Goal: Task Accomplishment & Management: Use online tool/utility

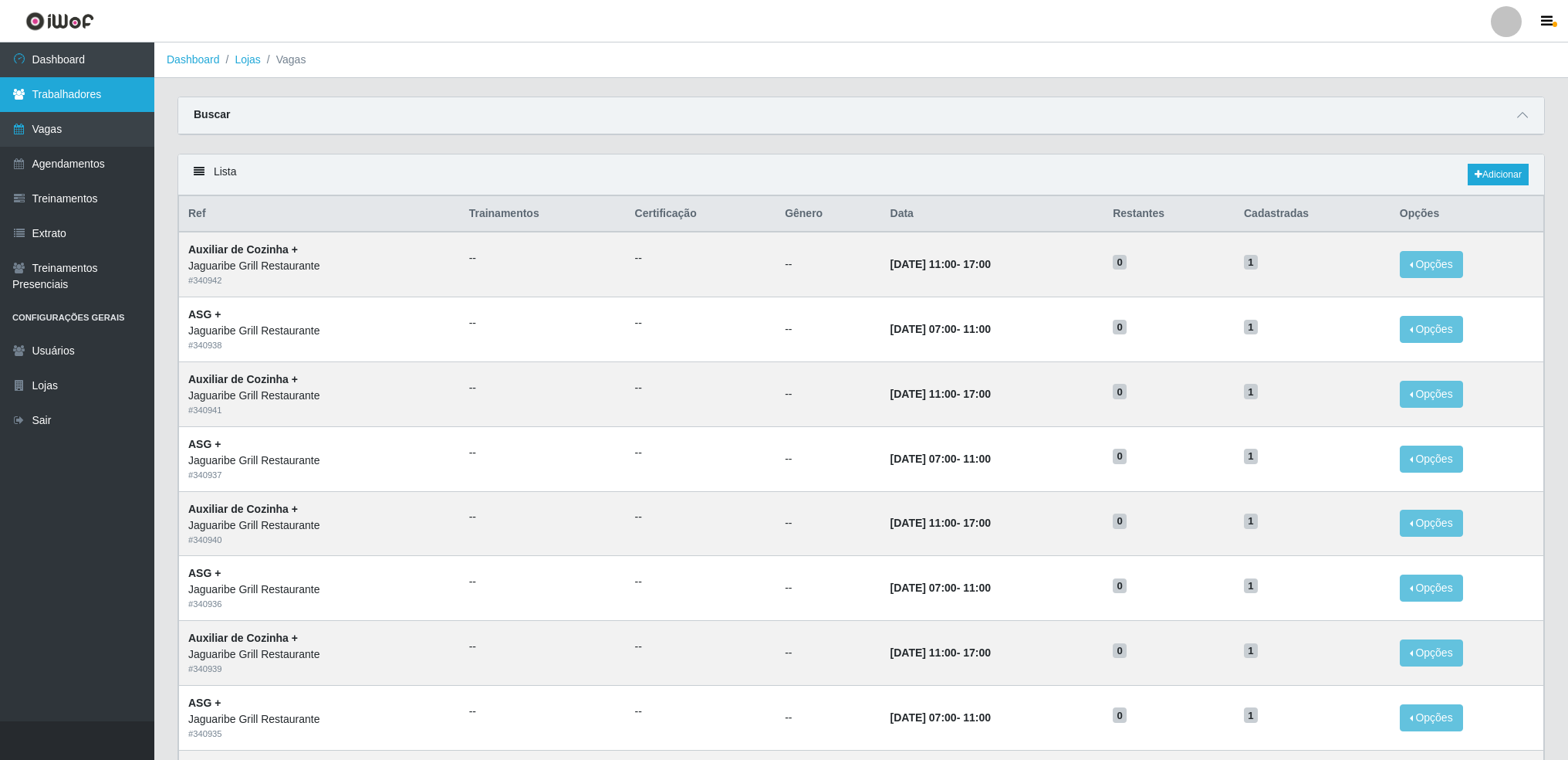
click at [28, 94] on link "Trabalhadores" at bounding box center [77, 95] width 154 height 35
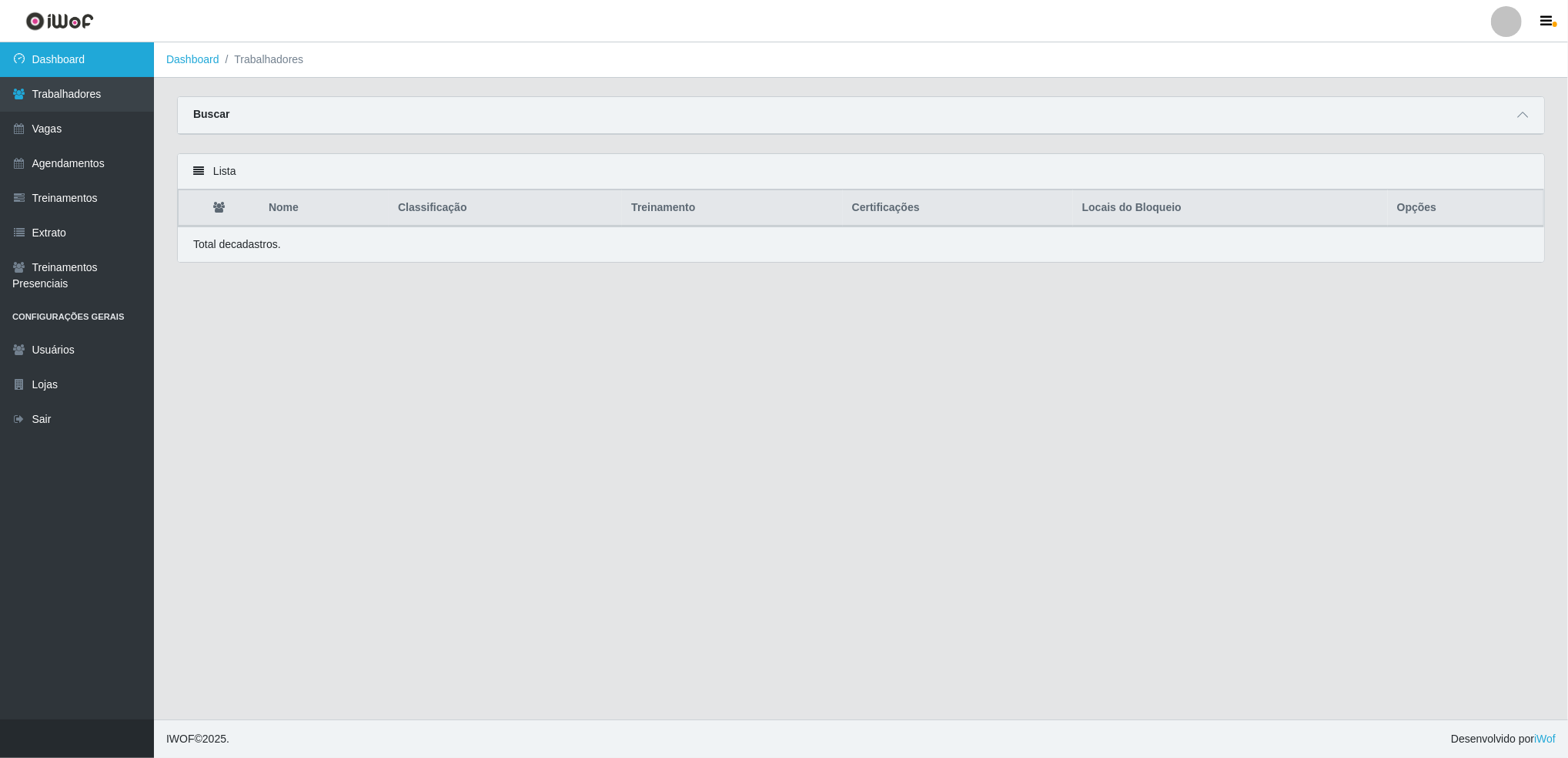
click at [66, 60] on link "Dashboard" at bounding box center [76, 59] width 154 height 34
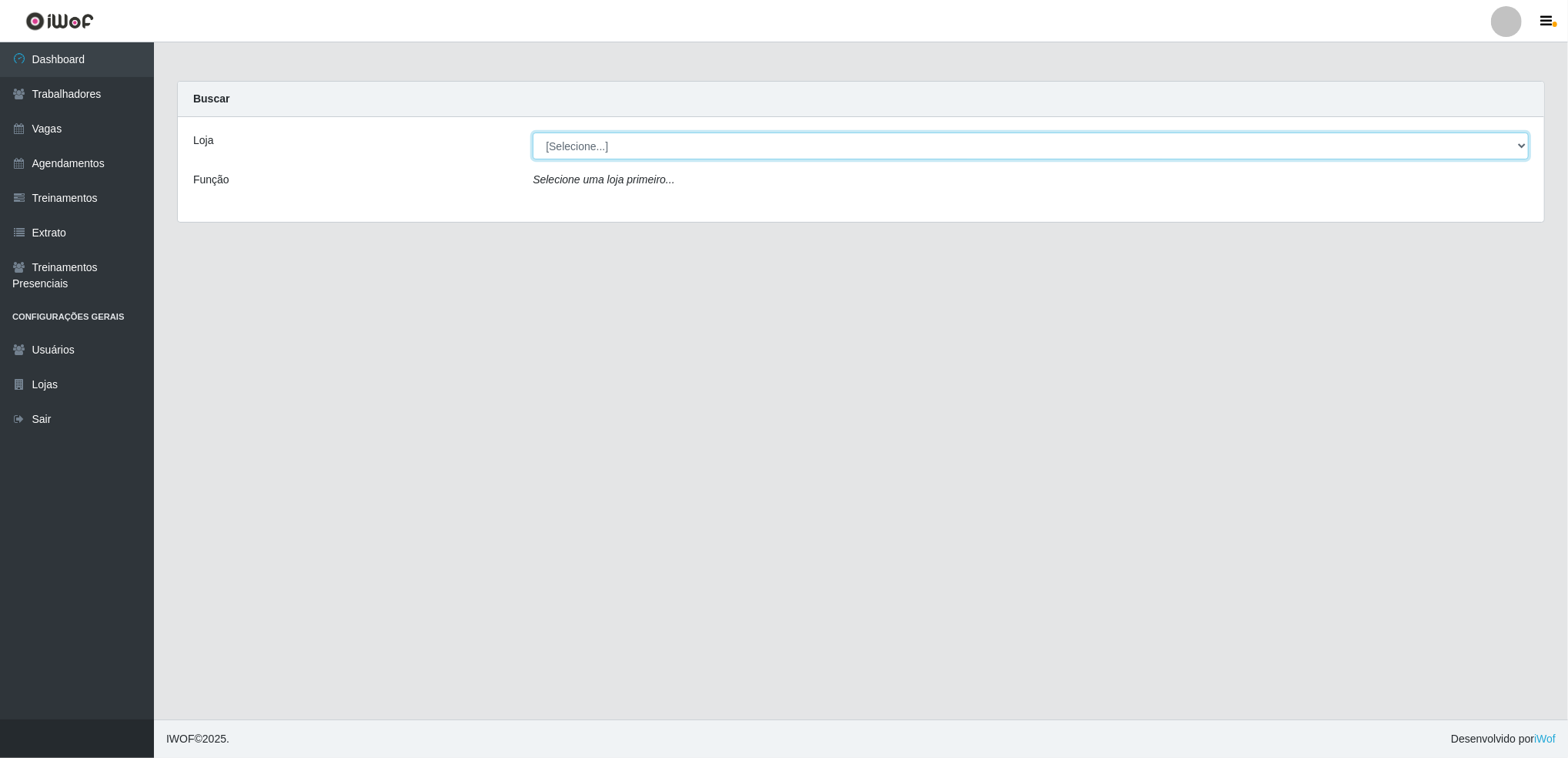
click at [667, 158] on select "[Selecione...] Jaguaribe Grill Restaurante" at bounding box center [1031, 146] width 997 height 27
select select "311"
click at [533, 133] on select "[Selecione...] Jaguaribe Grill Restaurante" at bounding box center [1031, 146] width 997 height 27
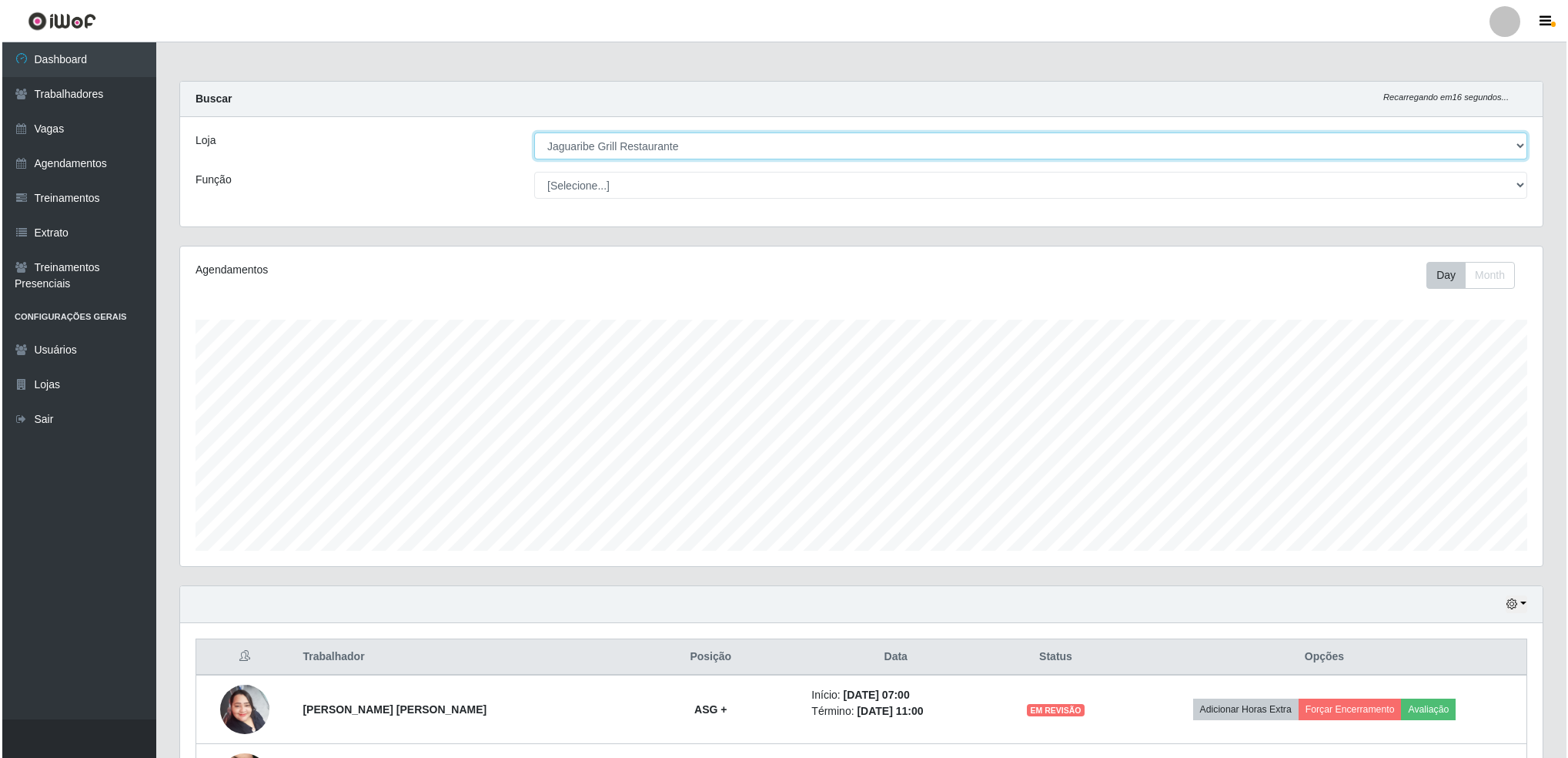
scroll to position [127, 0]
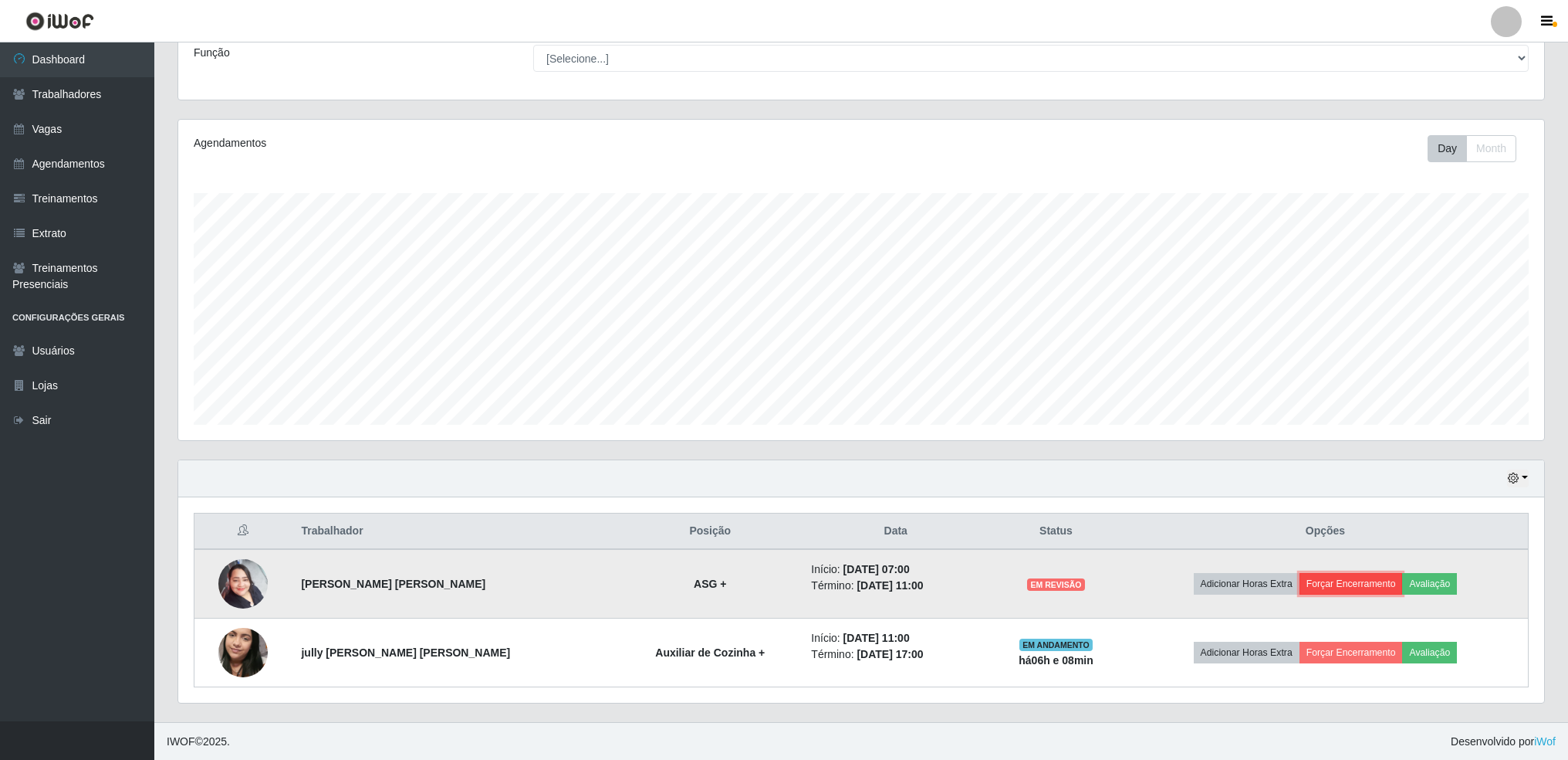
click at [1337, 578] on button "Forçar Encerramento" at bounding box center [1352, 584] width 103 height 22
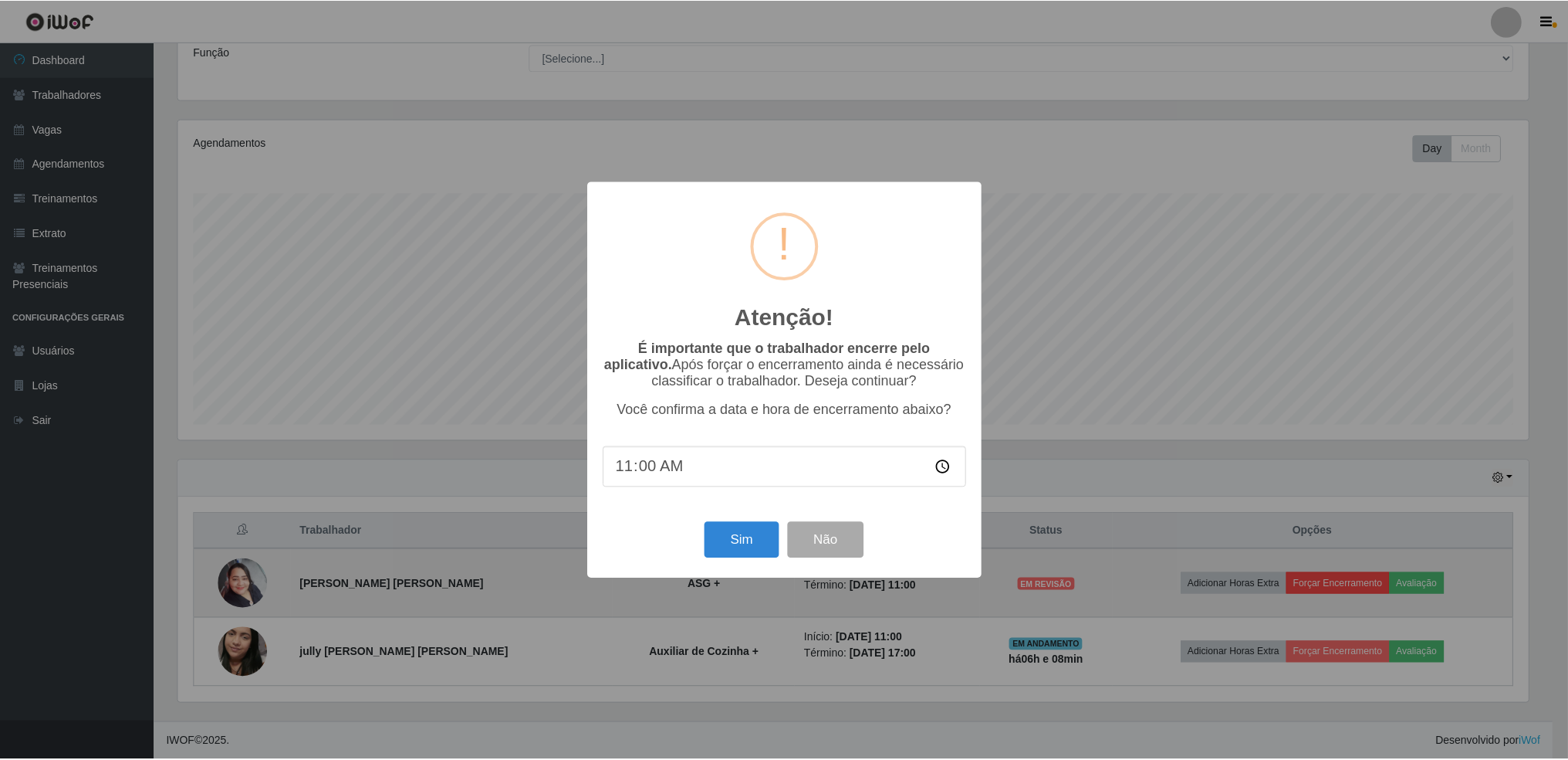
scroll to position [320, 1353]
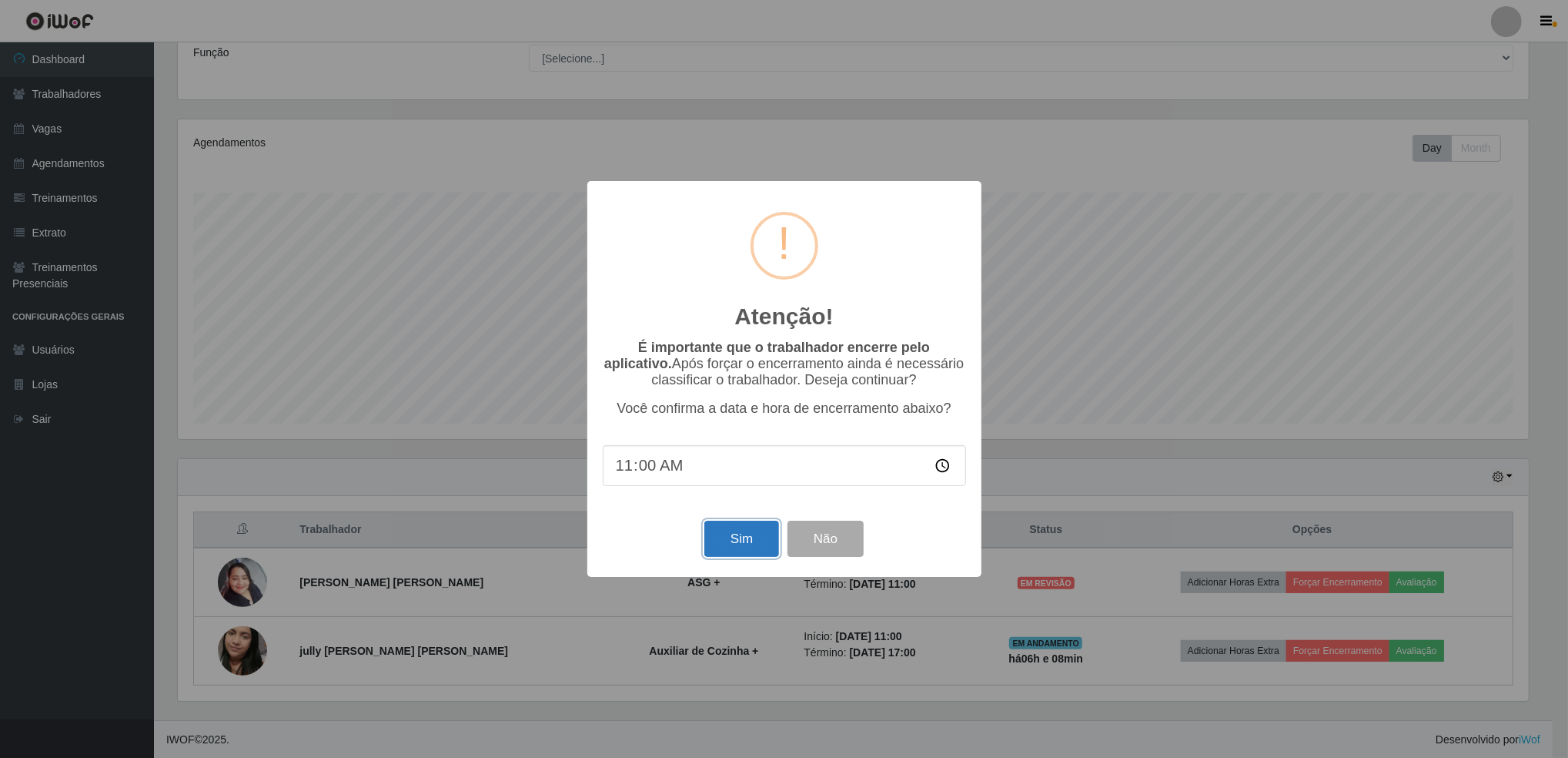
click at [733, 533] on button "Sim" at bounding box center [741, 539] width 75 height 36
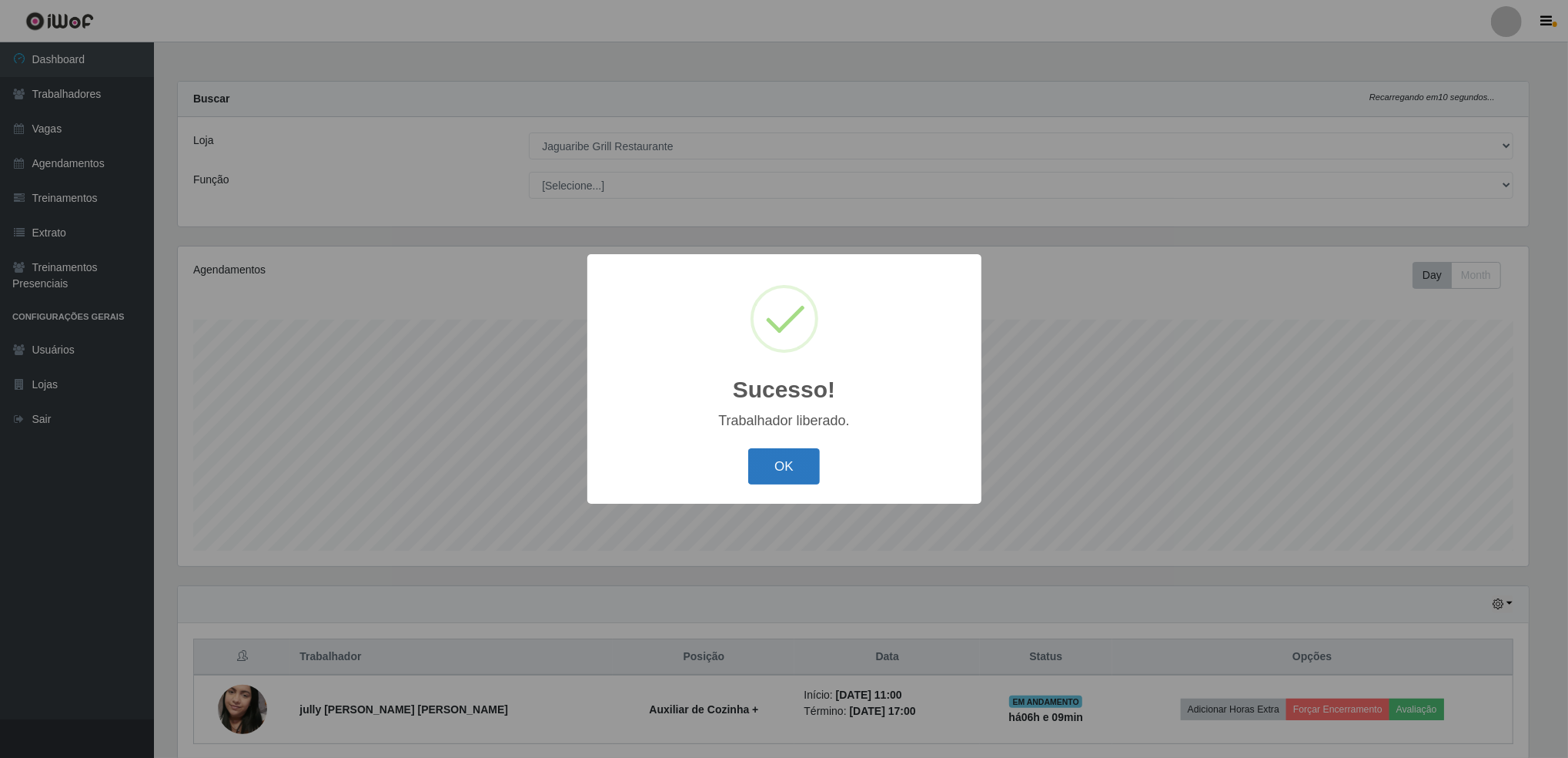
click at [767, 470] on button "OK" at bounding box center [784, 466] width 72 height 36
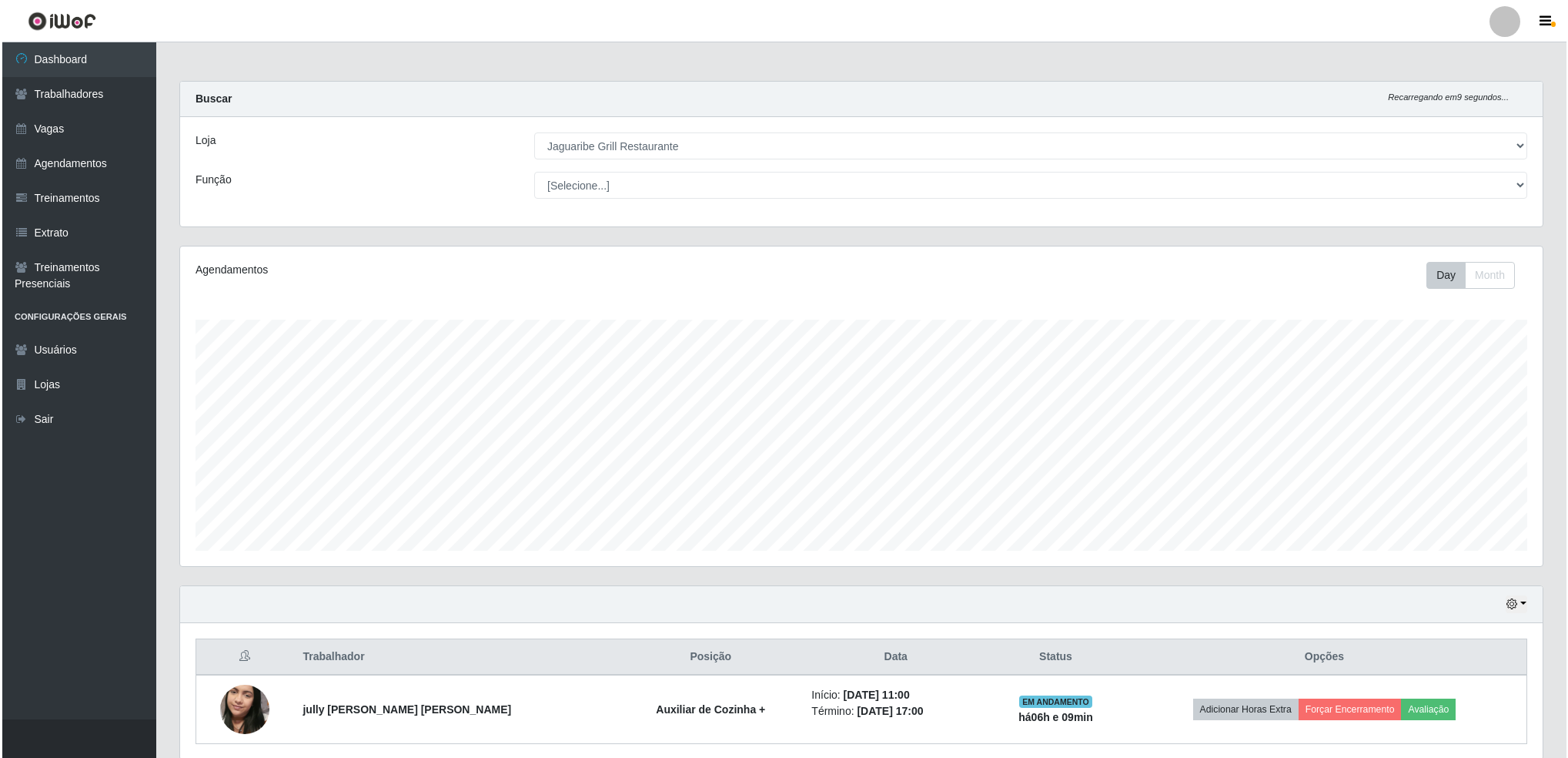
scroll to position [58, 0]
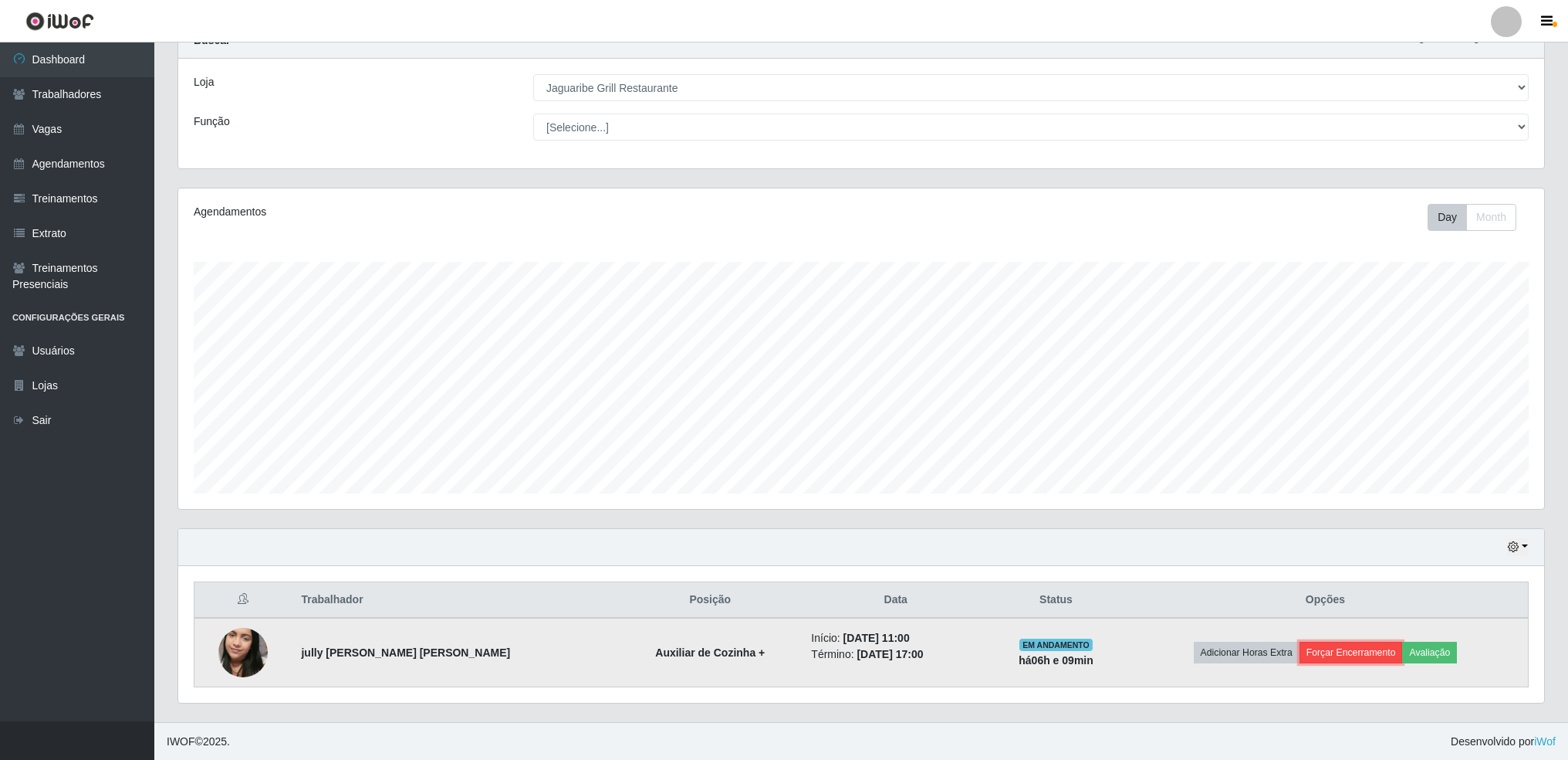
click at [1341, 656] on button "Forçar Encerramento" at bounding box center [1352, 653] width 103 height 22
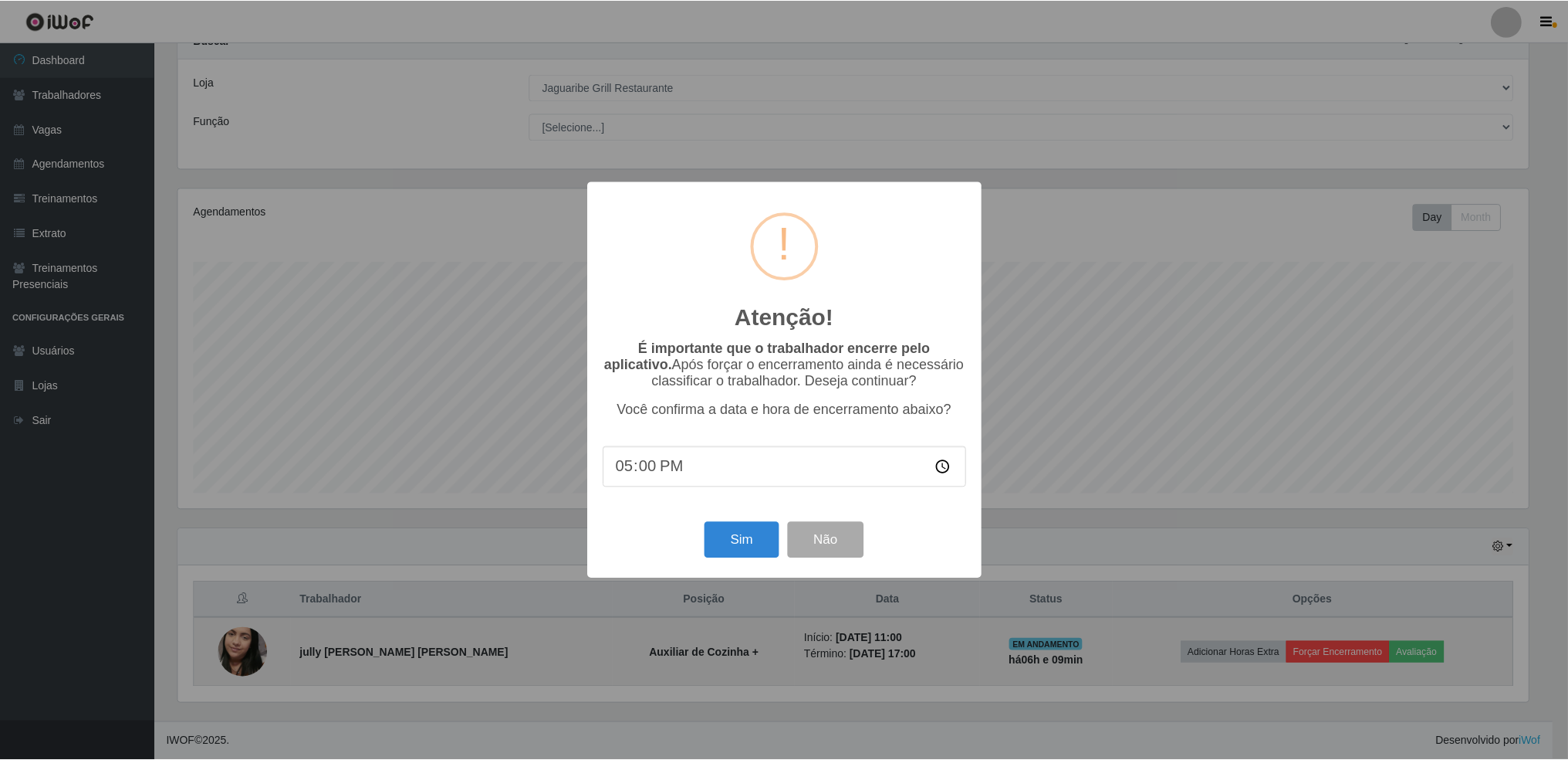
scroll to position [320, 1353]
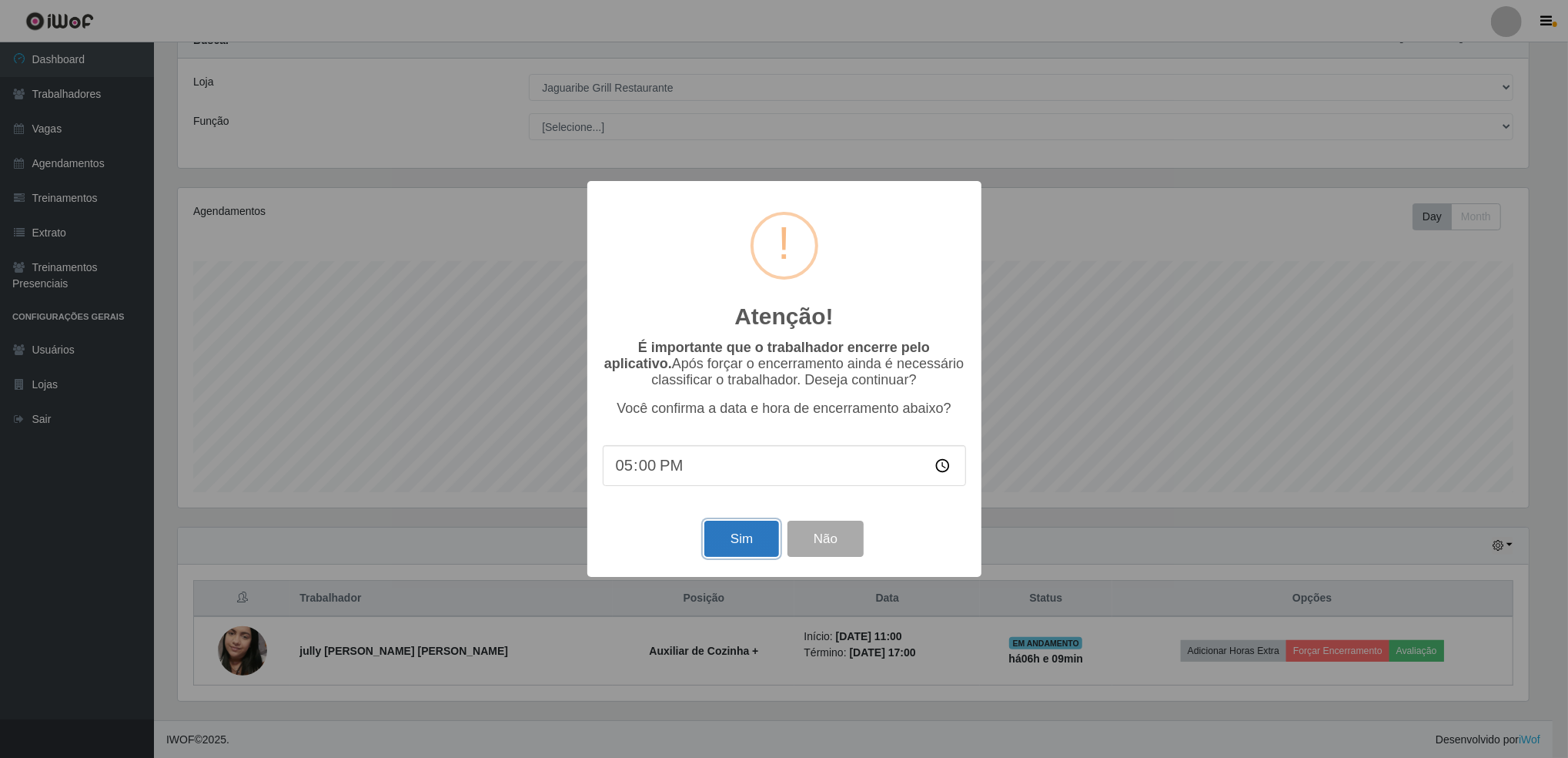
click at [738, 545] on button "Sim" at bounding box center [741, 539] width 75 height 36
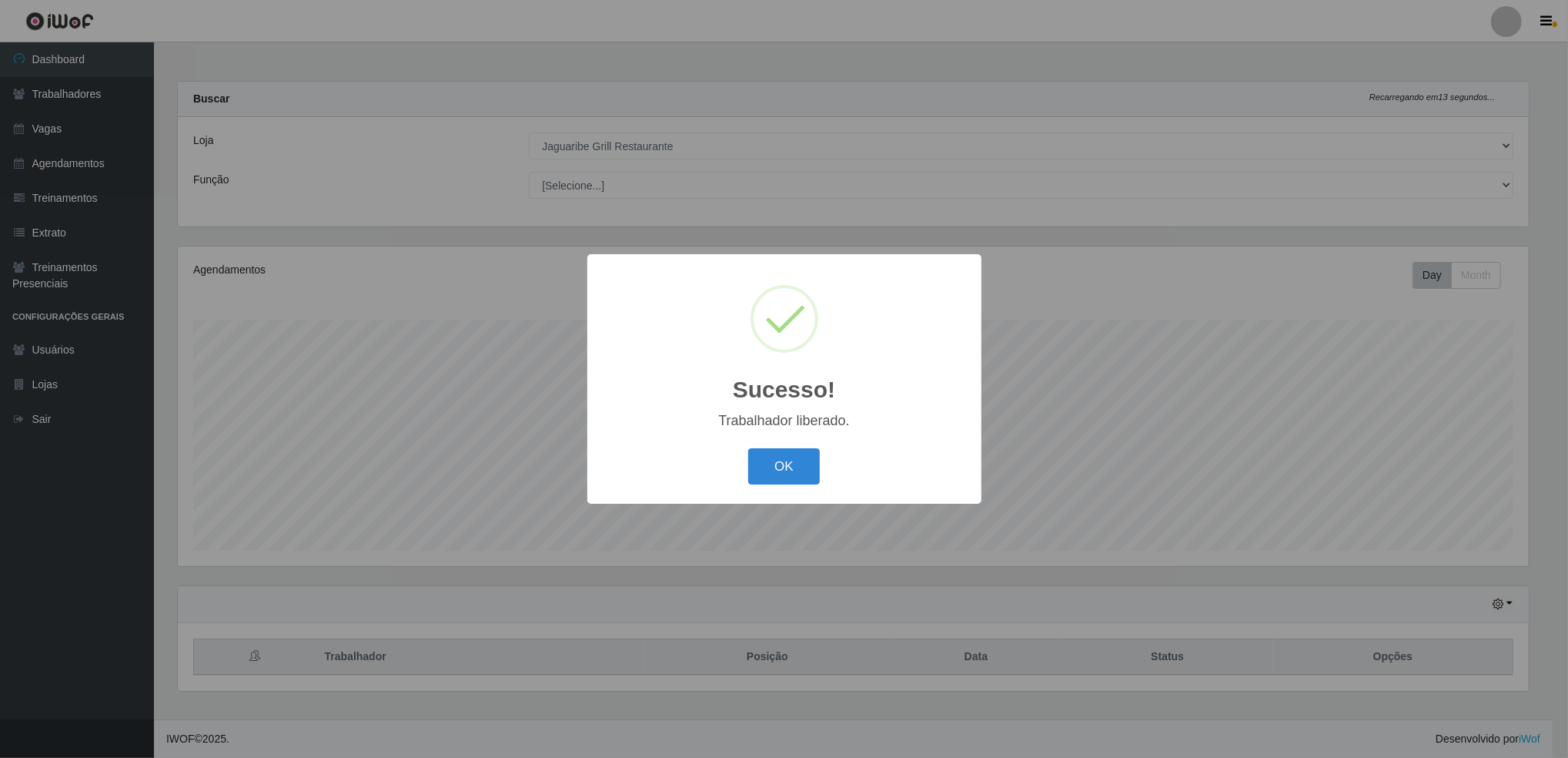
click at [748, 448] on button "OK" at bounding box center [784, 466] width 72 height 36
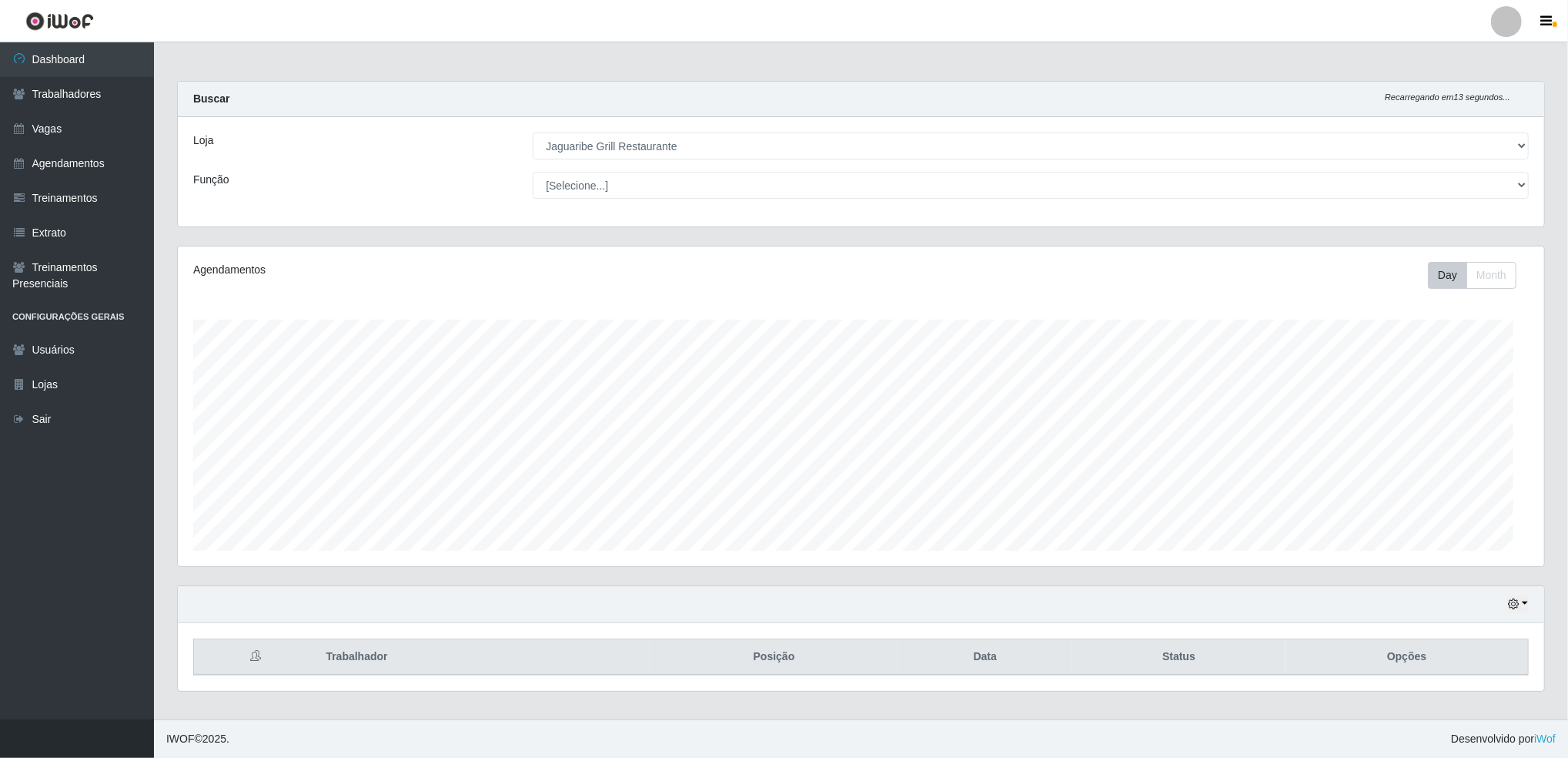
scroll to position [319, 1367]
click at [1513, 602] on icon "button" at bounding box center [1514, 603] width 11 height 11
click at [1440, 514] on button "3 dias" at bounding box center [1466, 514] width 121 height 32
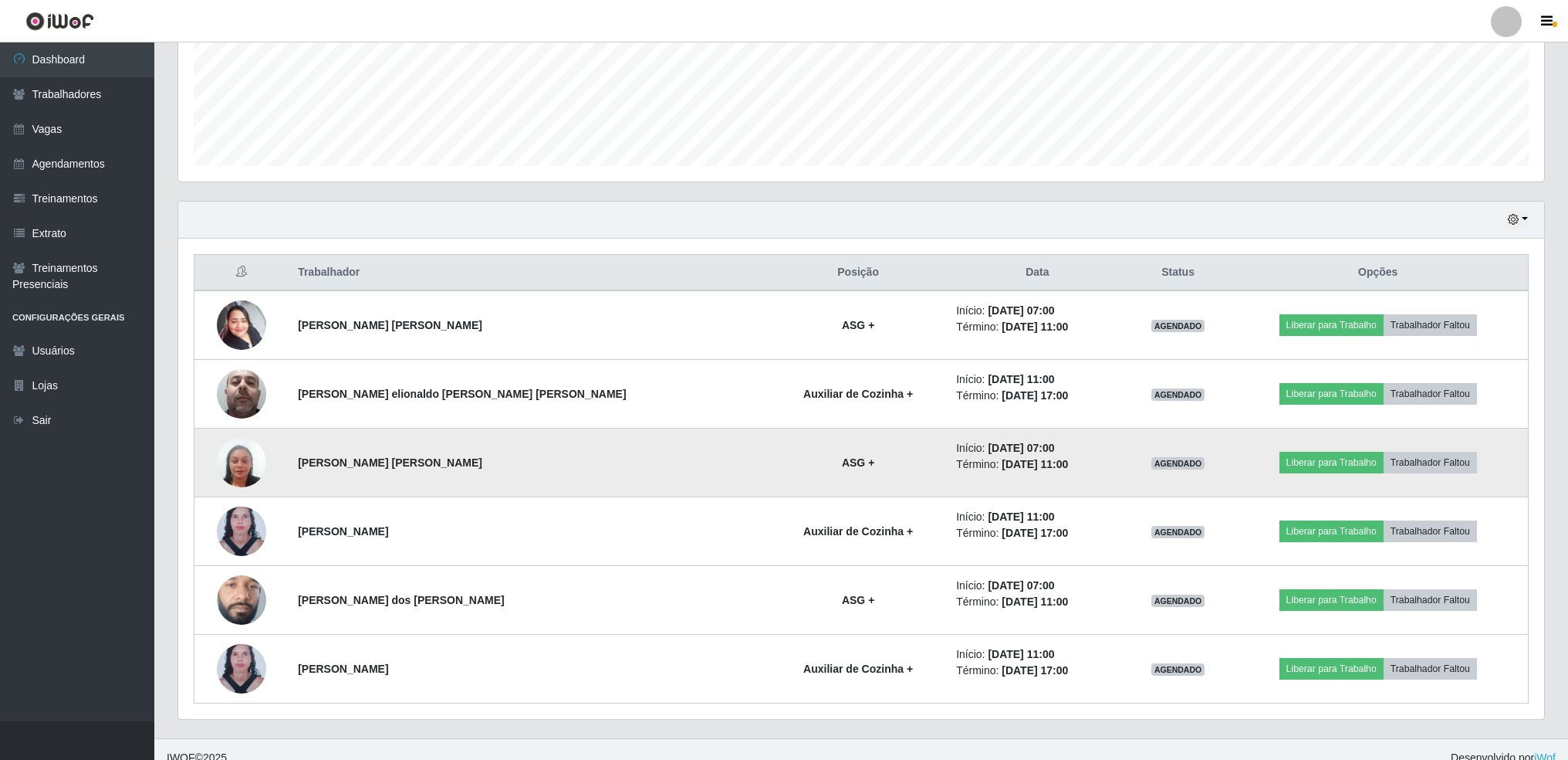
scroll to position [396, 0]
